Goal: Transaction & Acquisition: Book appointment/travel/reservation

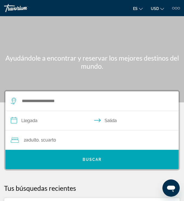
click at [172, 11] on div "es English Español Français Italiano Português русский USD USD ($) MXN (Mex$) C…" at bounding box center [137, 8] width 85 height 9
click at [173, 8] on div at bounding box center [173, 8] width 2 height 2
